Goal: Transaction & Acquisition: Subscribe to service/newsletter

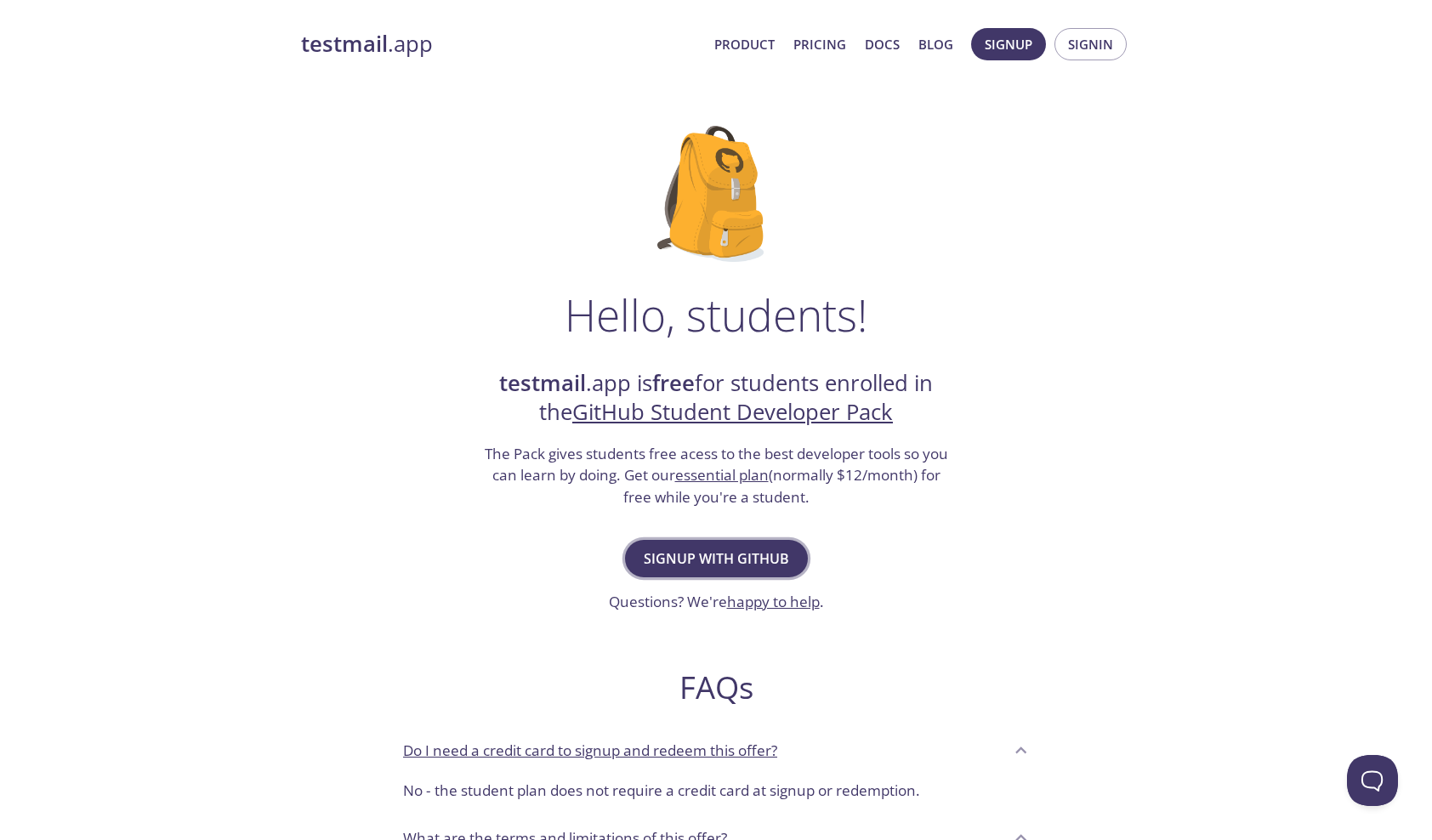
click at [714, 571] on button "Signup with GitHub" at bounding box center [716, 559] width 183 height 38
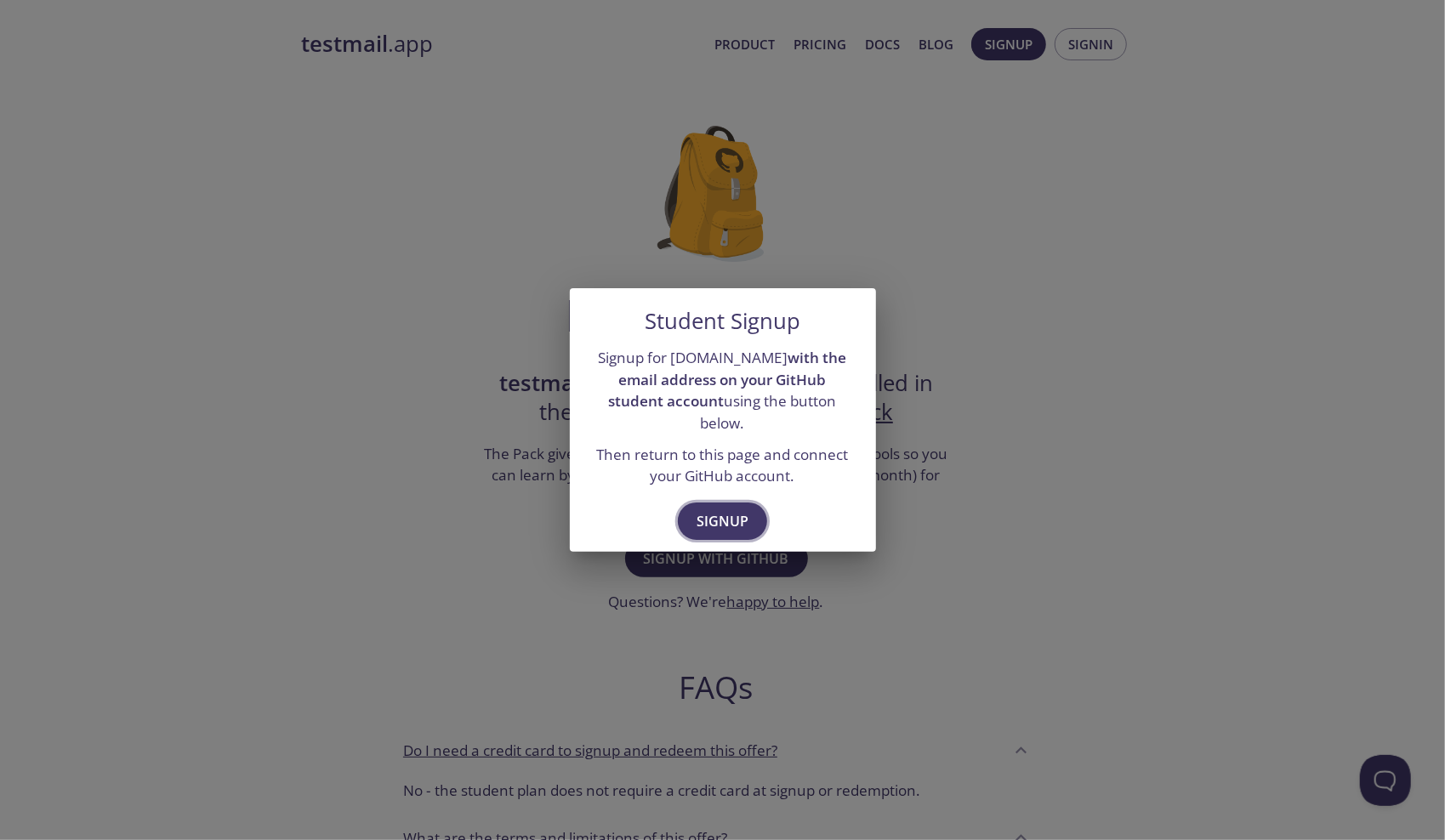
click at [723, 509] on span "Signup" at bounding box center [723, 521] width 52 height 24
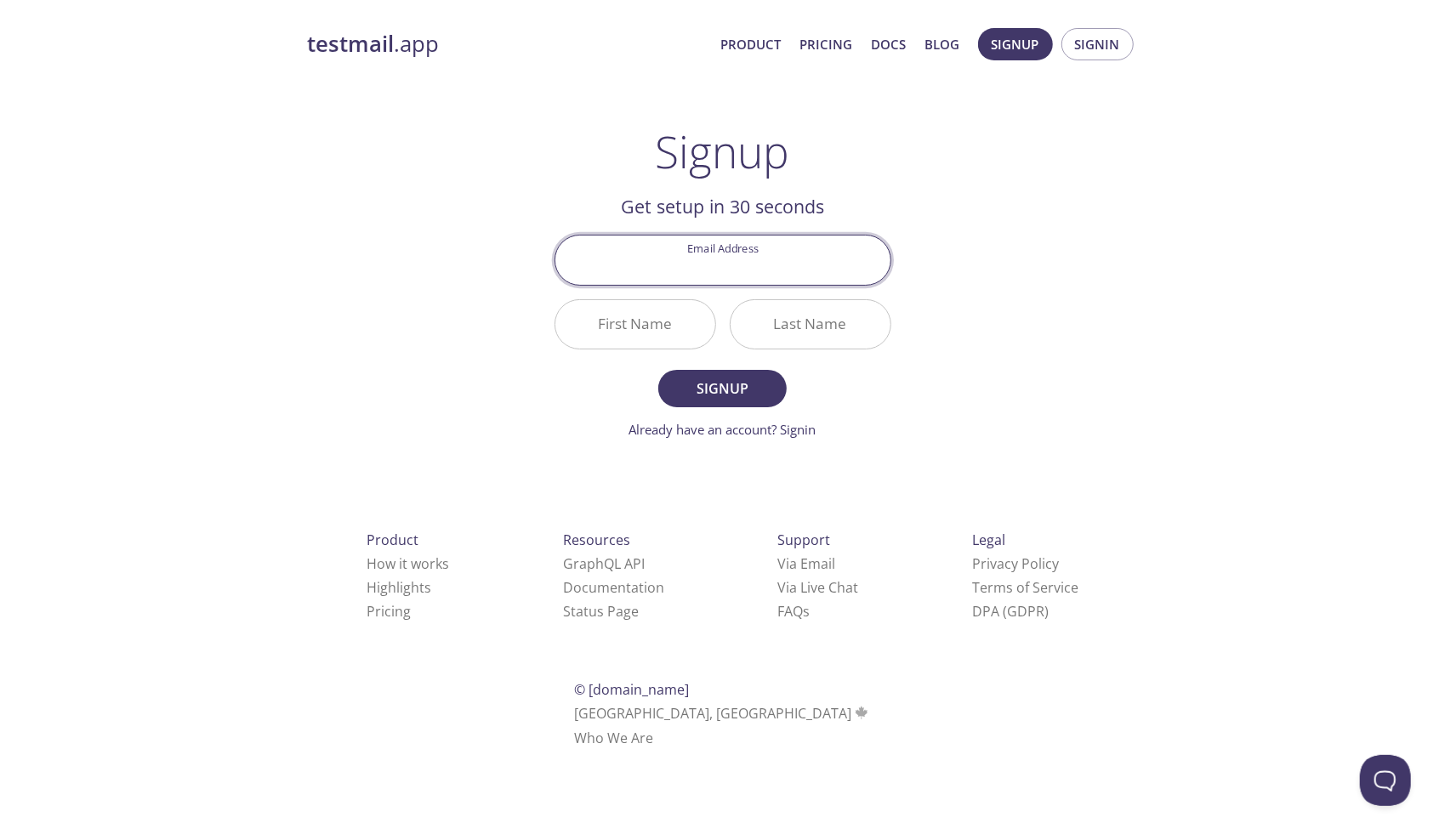
click at [727, 258] on input "Email Address" at bounding box center [723, 260] width 335 height 48
type input "[EMAIL_ADDRESS][DOMAIN_NAME]"
type input "Nikhil"
type input "[PERSON_NAME]"
click at [716, 389] on span "Signup" at bounding box center [722, 388] width 91 height 24
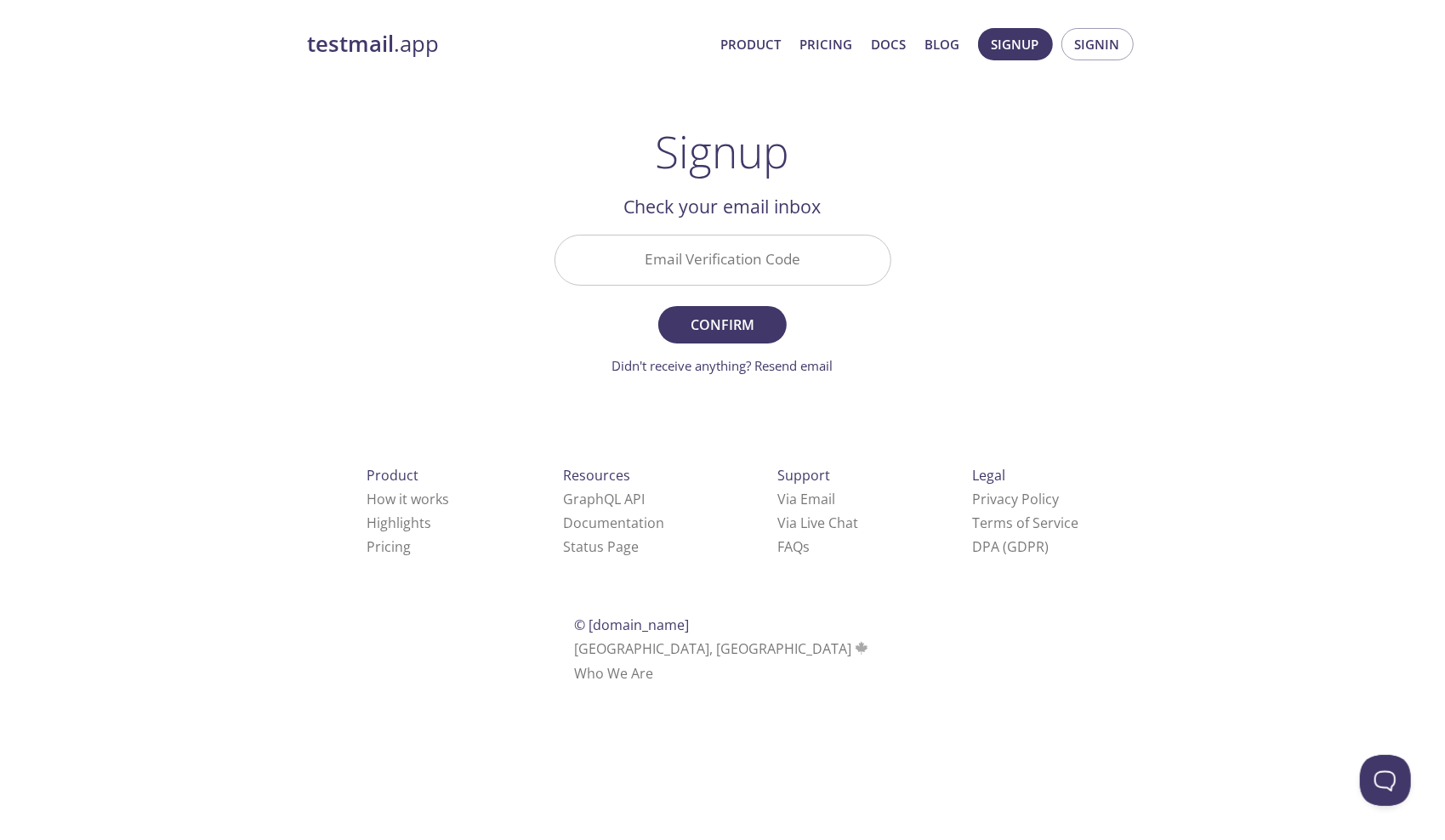
click at [665, 255] on input "Email Verification Code" at bounding box center [723, 260] width 335 height 48
drag, startPoint x: 535, startPoint y: 5, endPoint x: 1025, endPoint y: 269, distance: 556.6
click at [1025, 269] on div "testmail .app Product Pricing Docs Blog Signup Signin Signup Get setup in 30 se…" at bounding box center [722, 375] width 871 height 715
click at [849, 273] on input "Email Verification Code" at bounding box center [723, 260] width 335 height 48
type input "QRM8DYT"
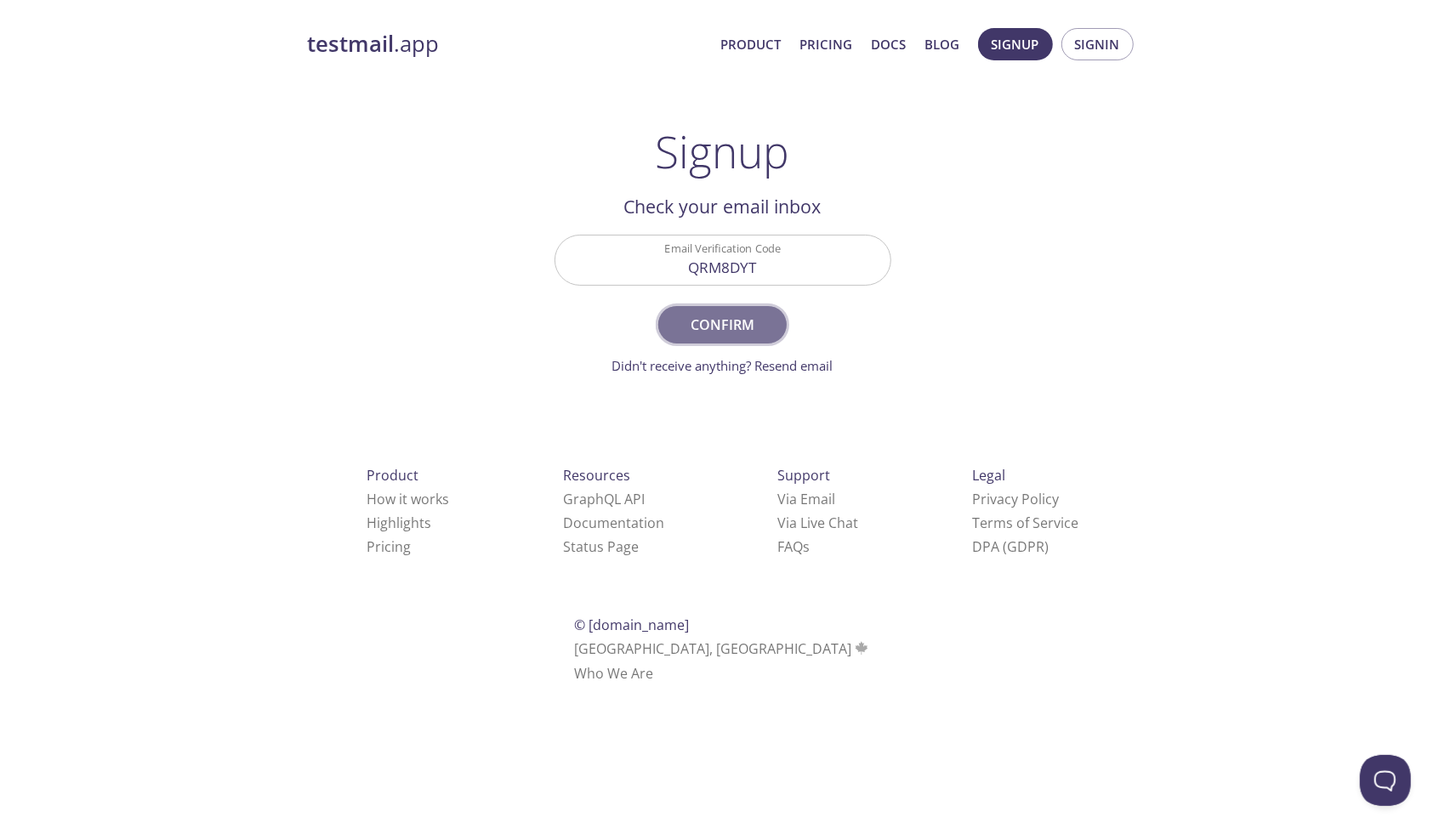
click at [721, 327] on span "Confirm" at bounding box center [722, 325] width 91 height 24
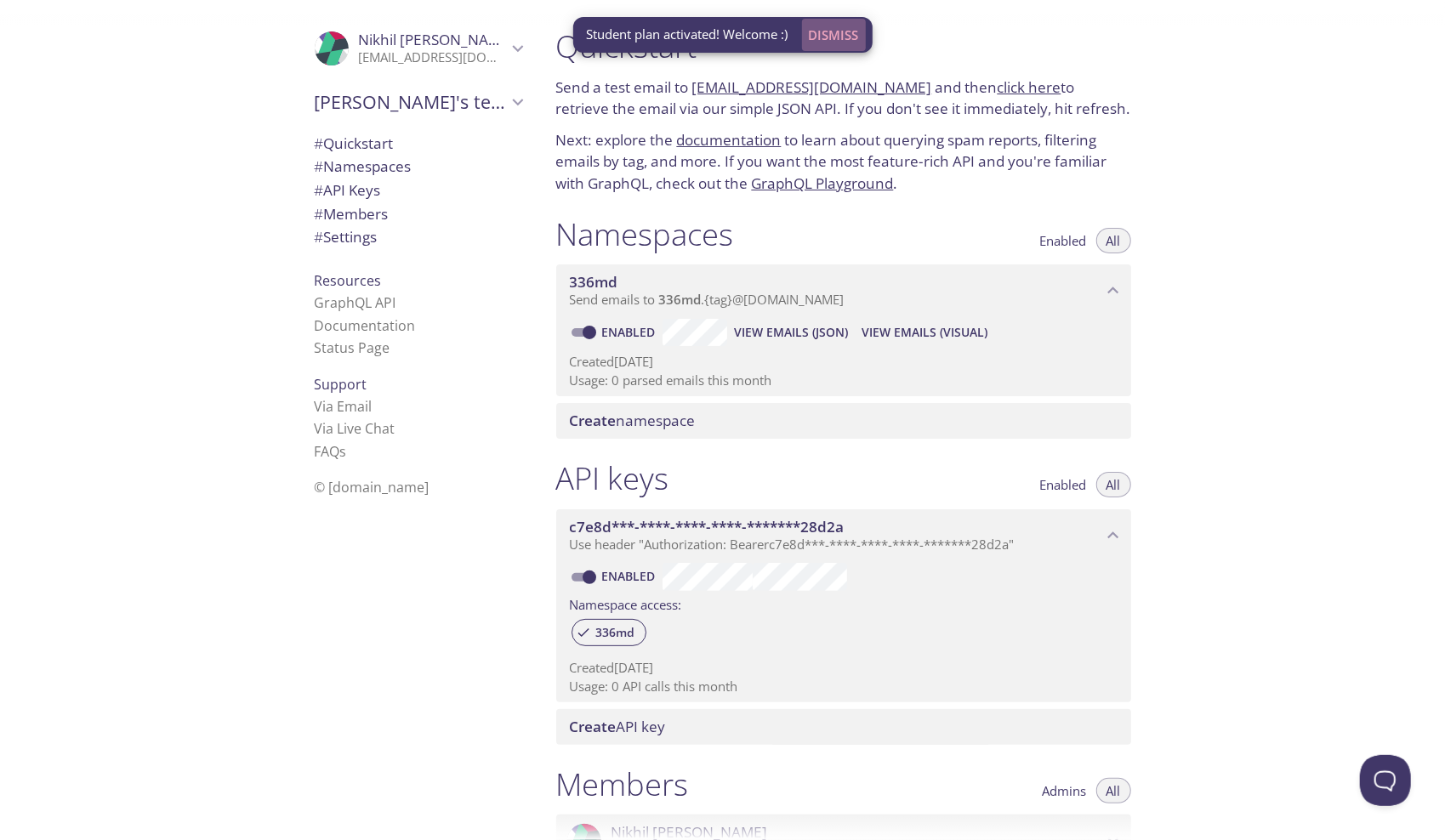
click at [831, 23] on button "Dismiss" at bounding box center [833, 35] width 64 height 32
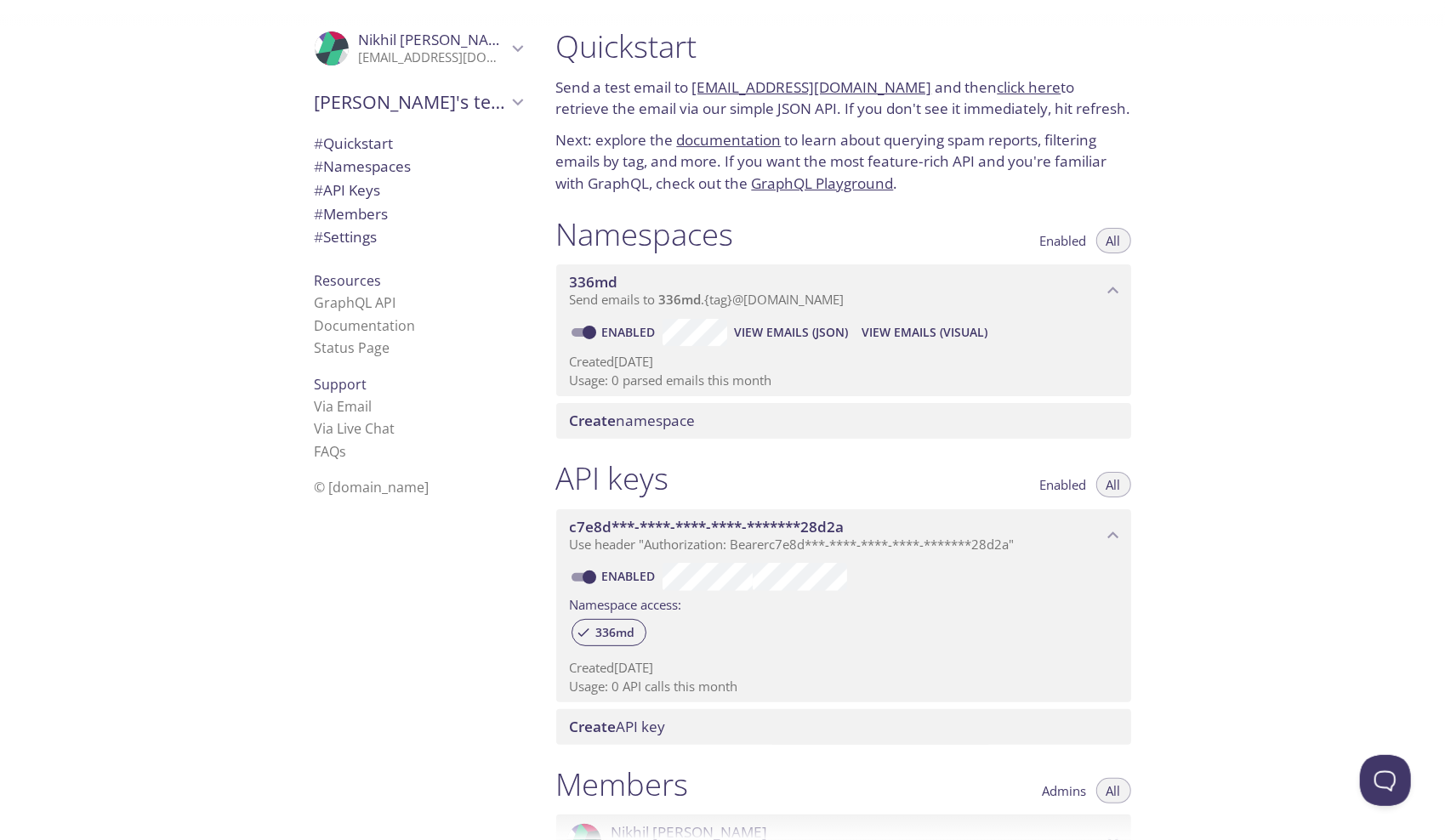
click at [1019, 82] on link "click here" at bounding box center [1029, 87] width 64 height 20
click at [510, 44] on icon "Nikhil Kumar" at bounding box center [518, 48] width 22 height 22
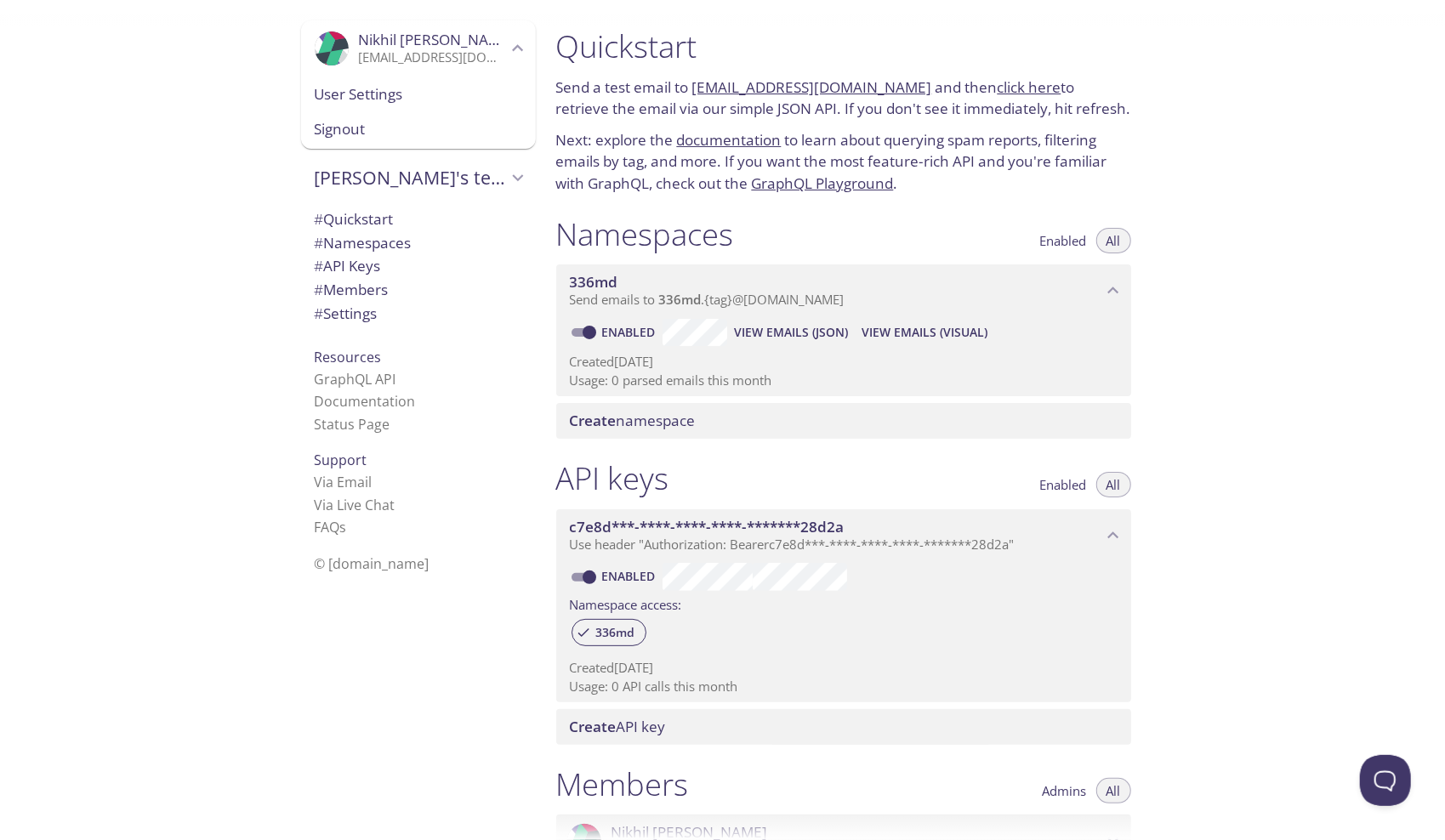
click at [416, 98] on span "User Settings" at bounding box center [418, 94] width 207 height 22
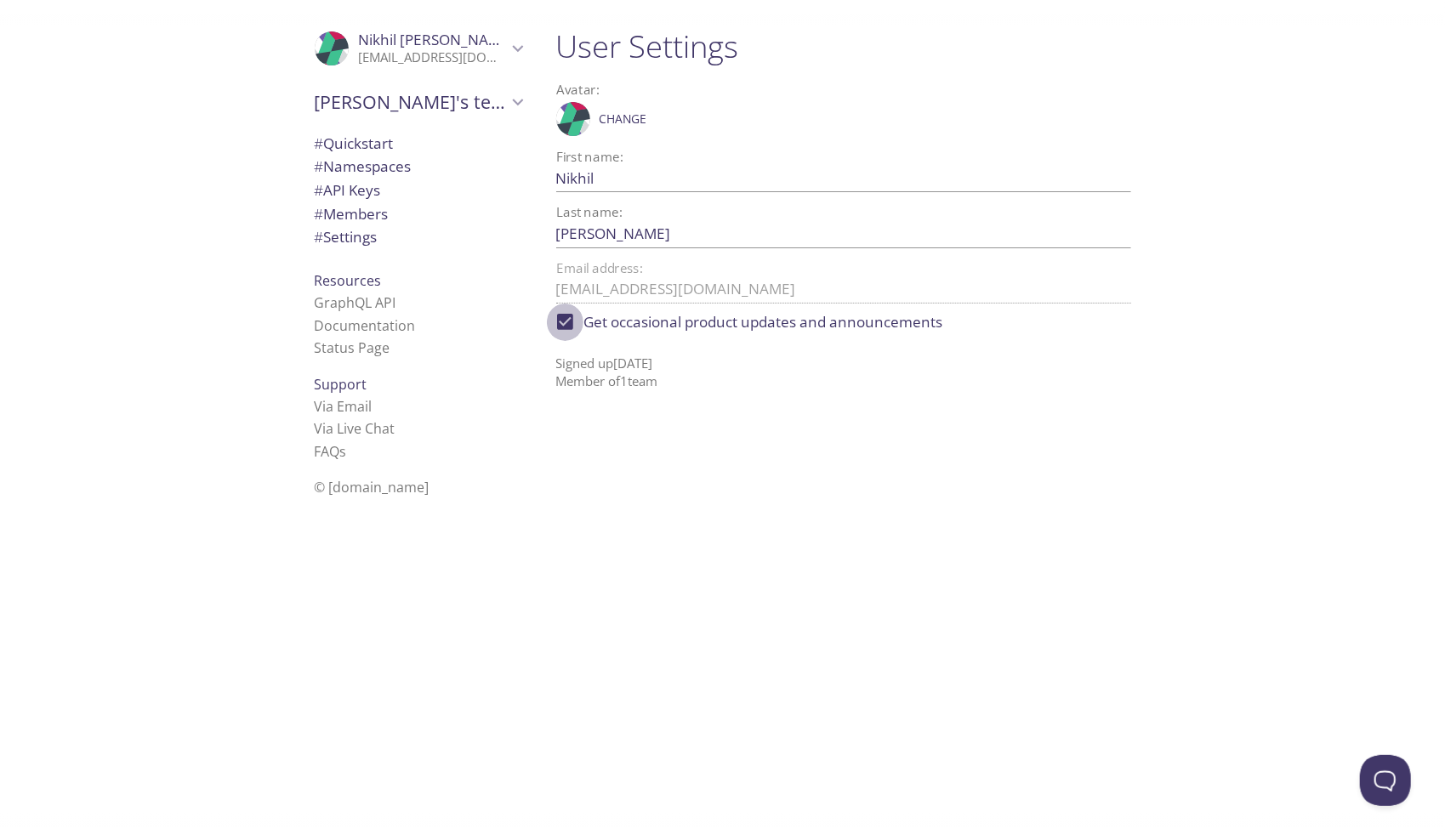
click at [563, 322] on input "Get occasional product updates and announcements" at bounding box center [566, 322] width 38 height 38
checkbox input "false"
click at [335, 342] on link "Status Page" at bounding box center [353, 347] width 75 height 19
click at [374, 136] on span "# Quickstart" at bounding box center [354, 143] width 79 height 20
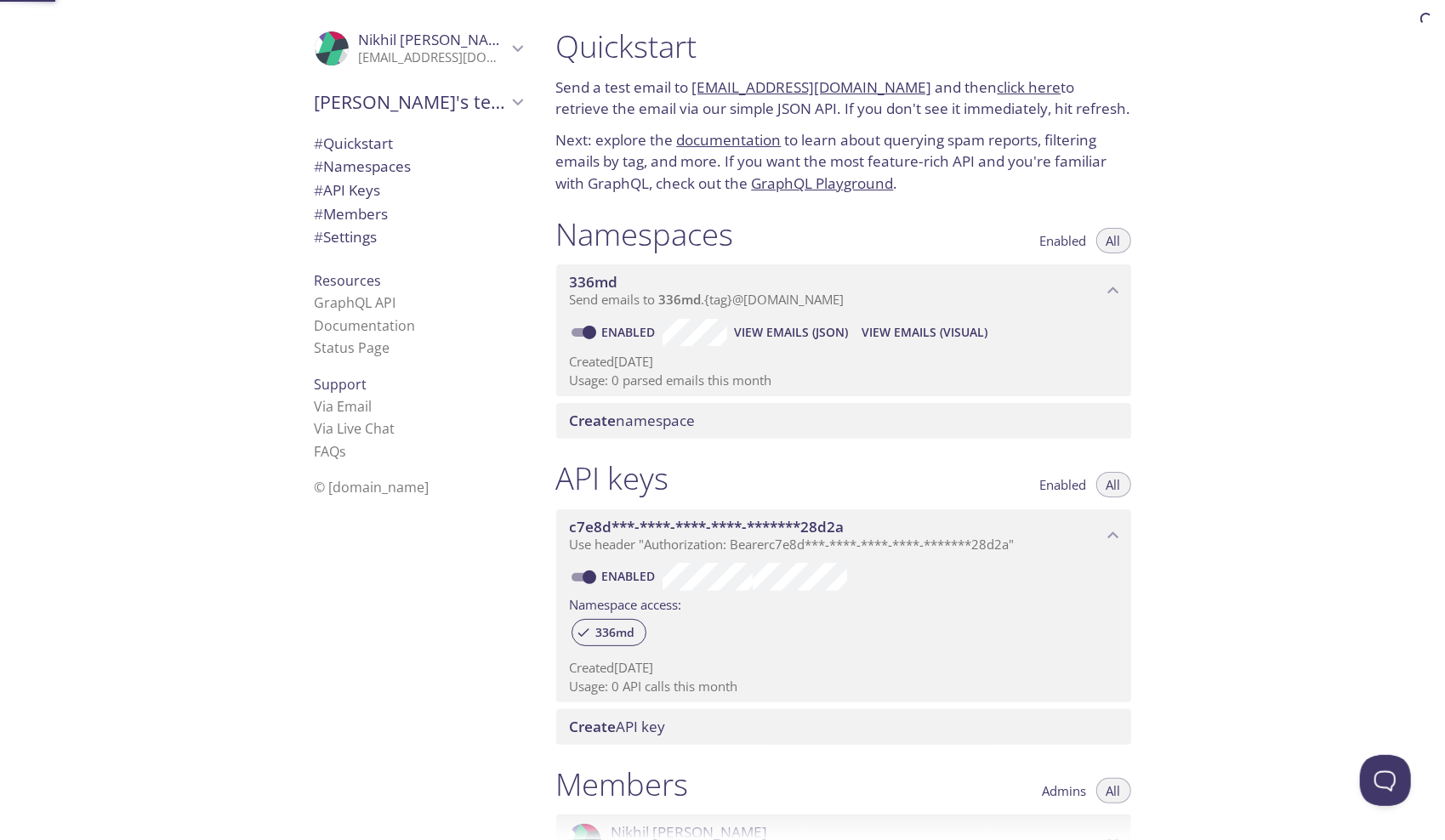
scroll to position [27, 0]
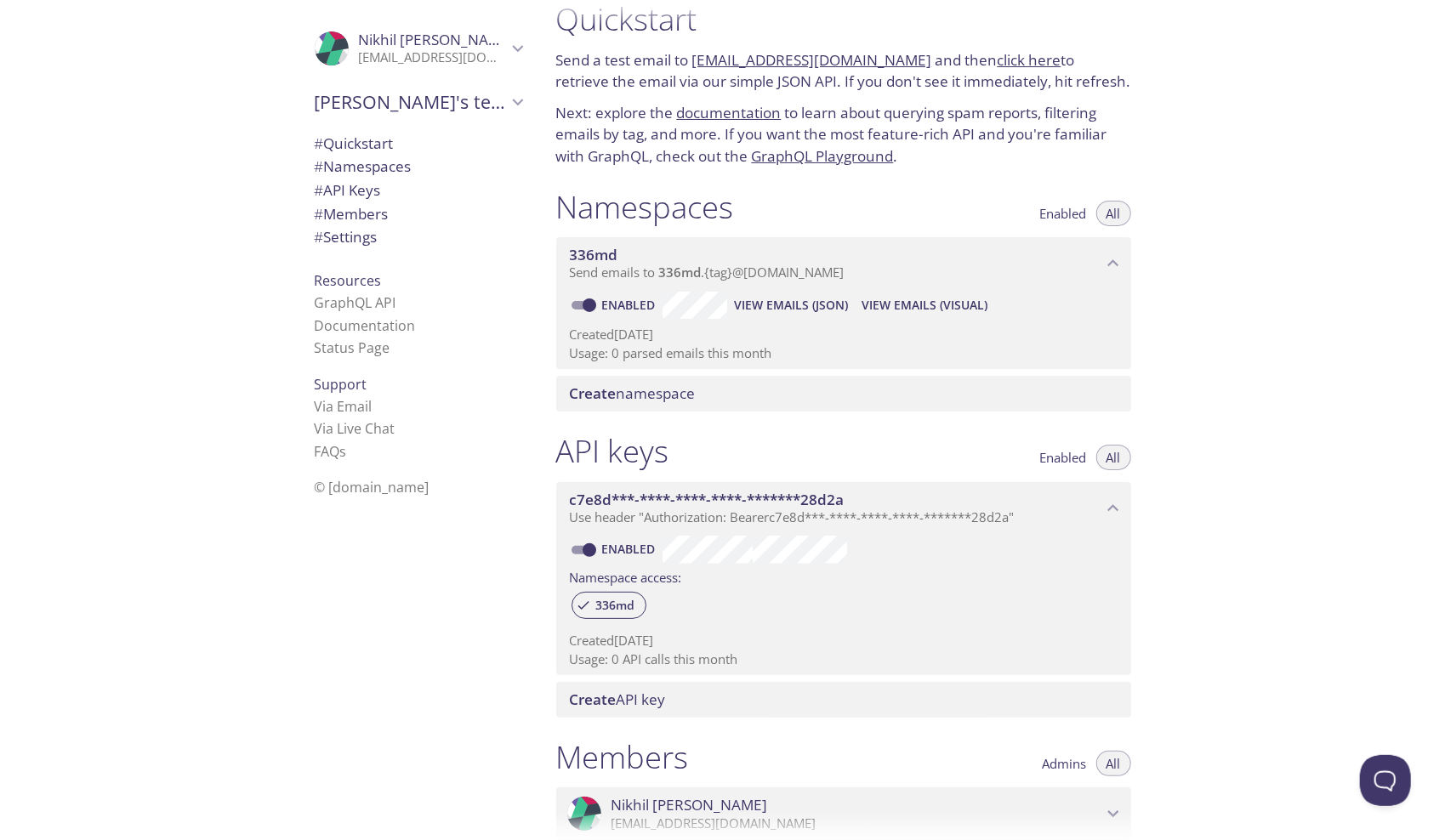
click at [627, 400] on span "Create namespace" at bounding box center [632, 394] width 126 height 20
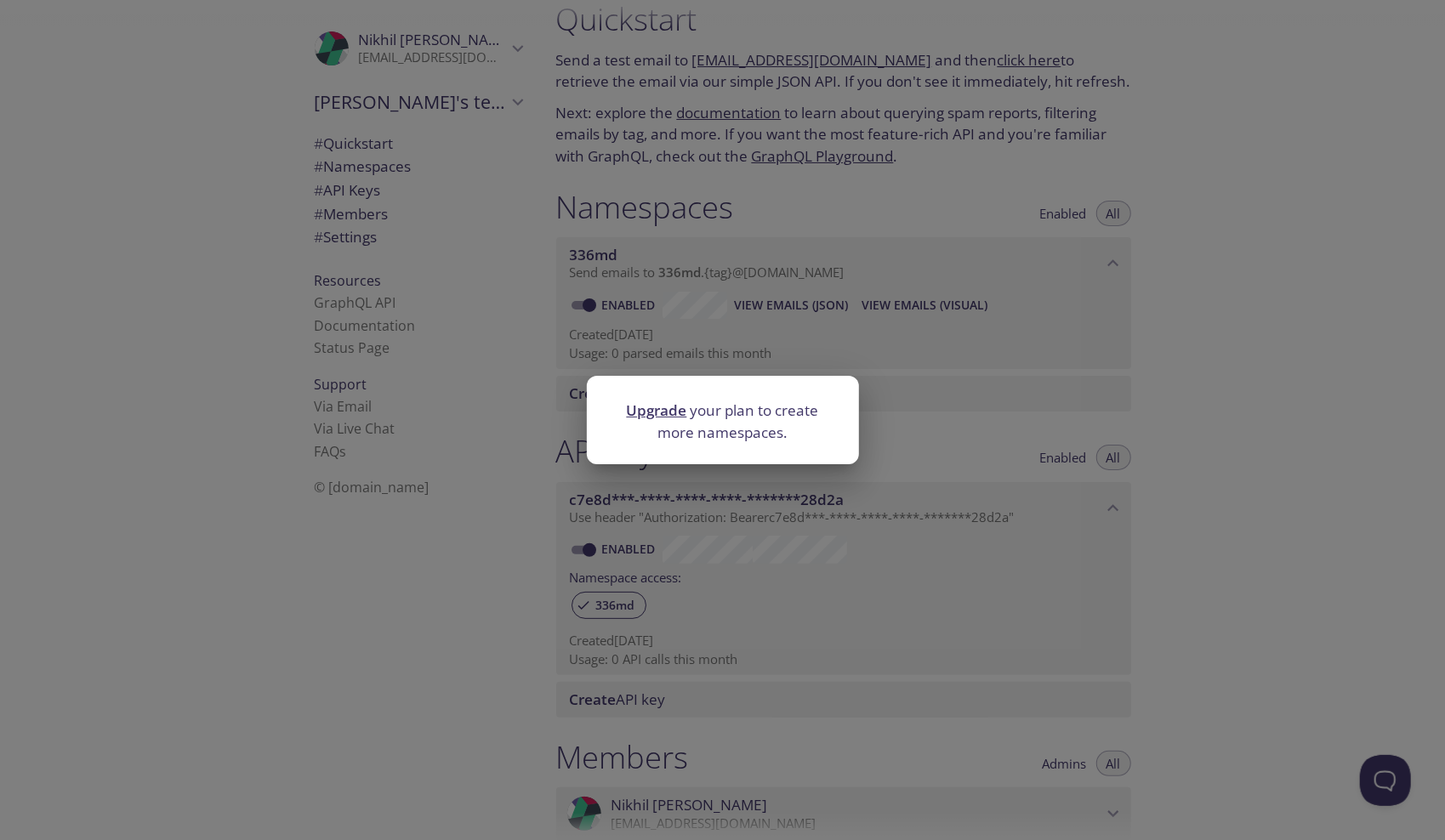
click at [509, 633] on div "Upgrade your plan to create more namespaces." at bounding box center [722, 420] width 1445 height 840
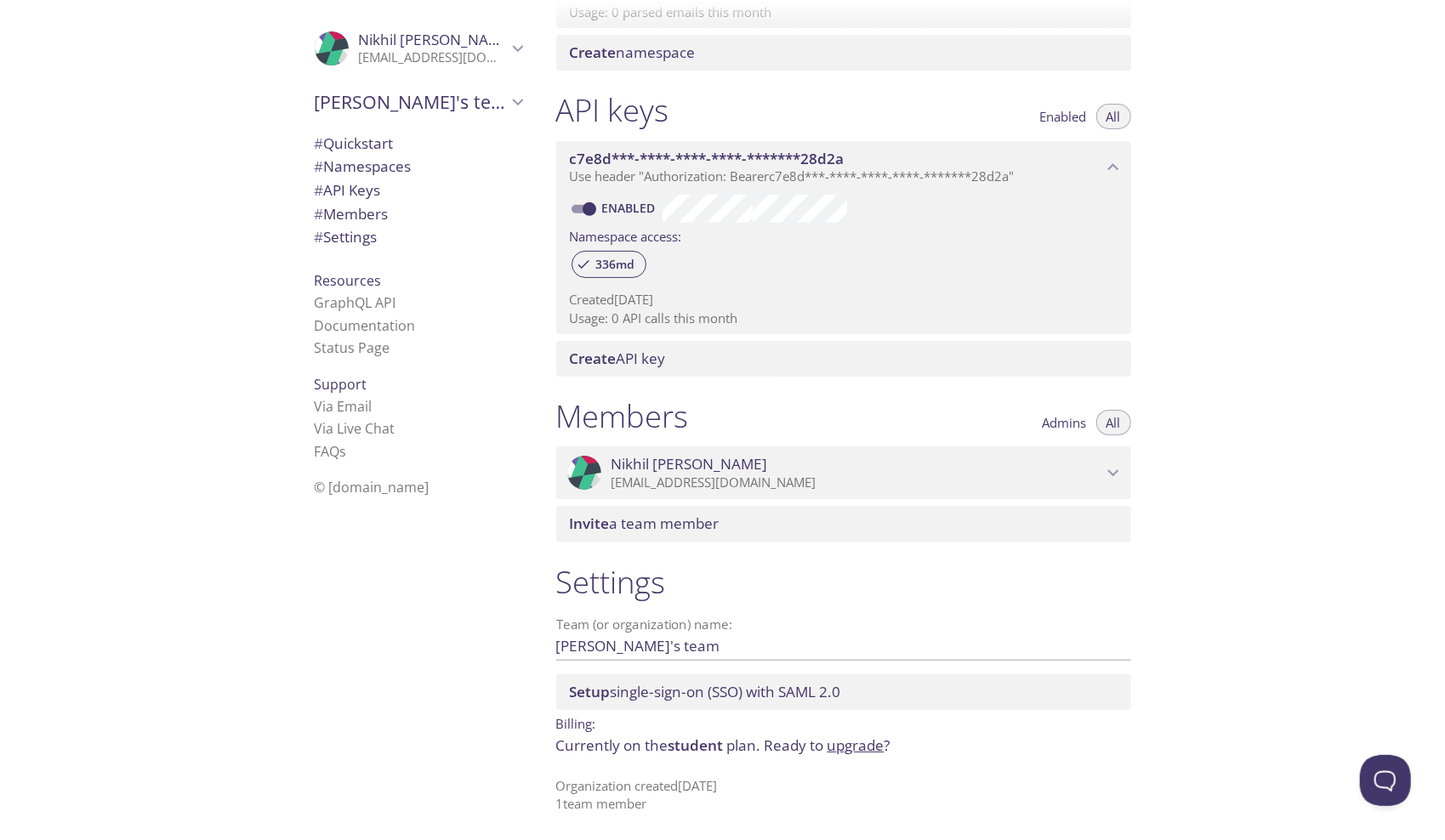
scroll to position [368, 0]
click at [342, 431] on link "Via Live Chat" at bounding box center [355, 428] width 81 height 19
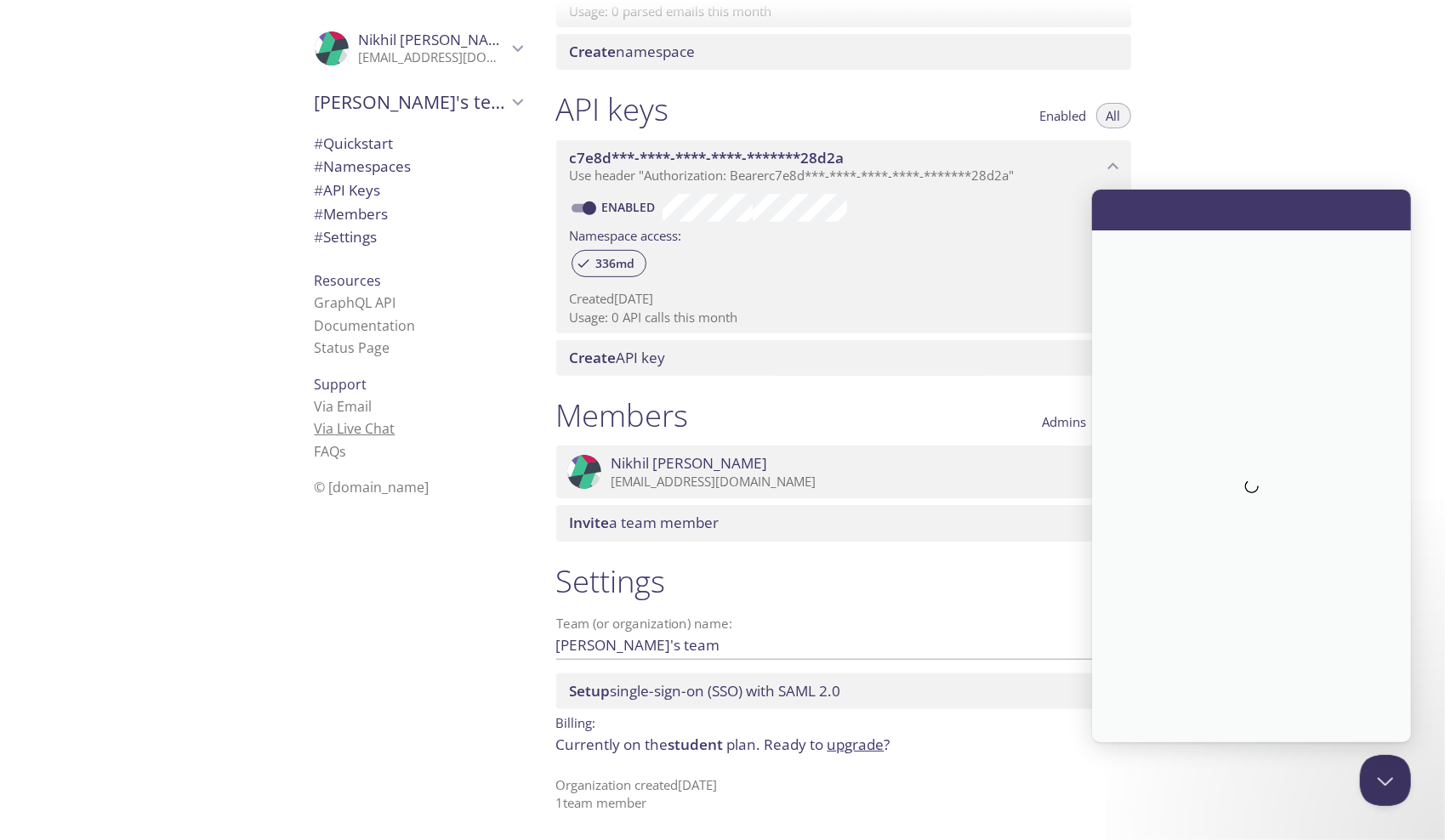
scroll to position [0, 0]
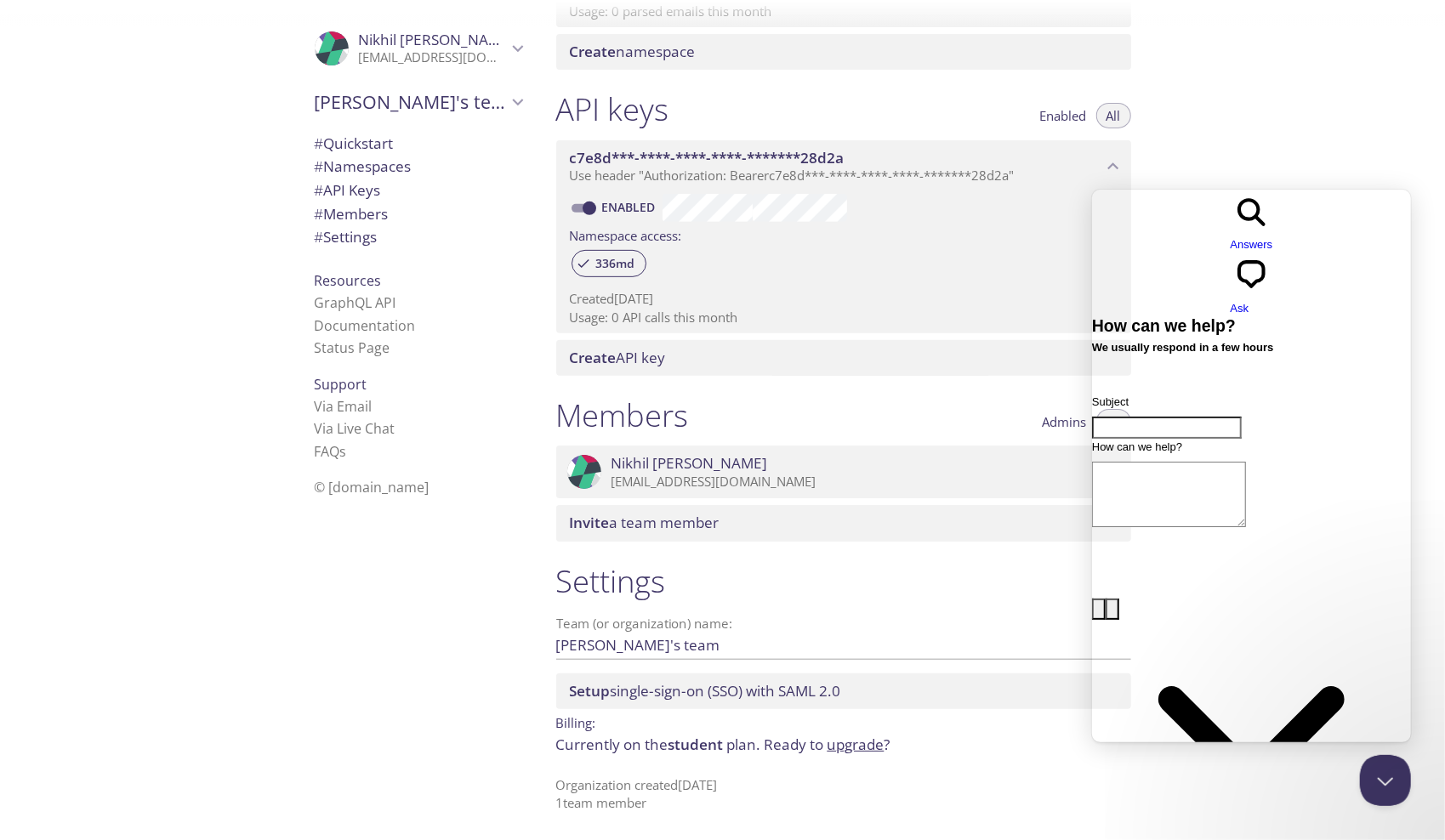
click at [333, 233] on span "# Settings" at bounding box center [346, 237] width 63 height 20
